Goal: Task Accomplishment & Management: Complete application form

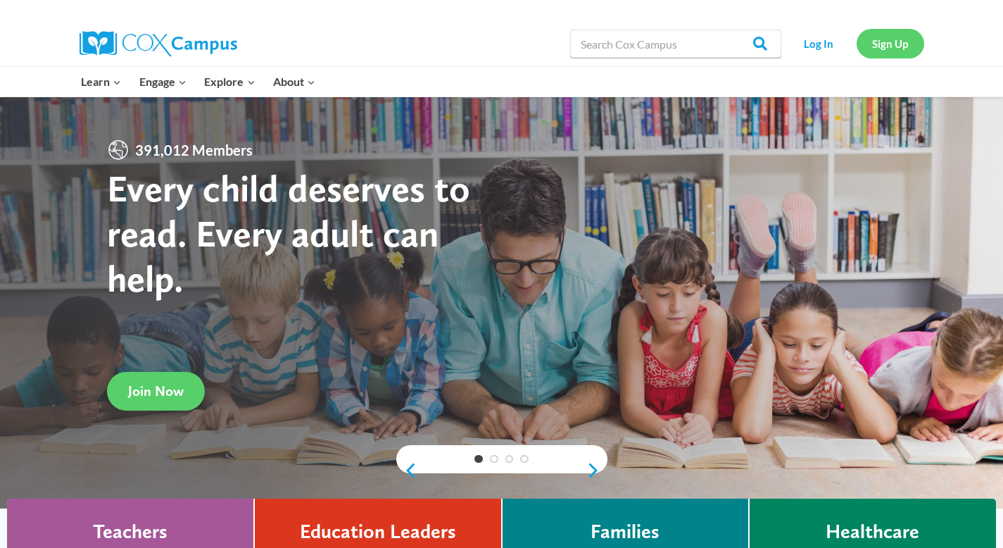
click at [884, 43] on link "Sign Up" at bounding box center [891, 43] width 68 height 29
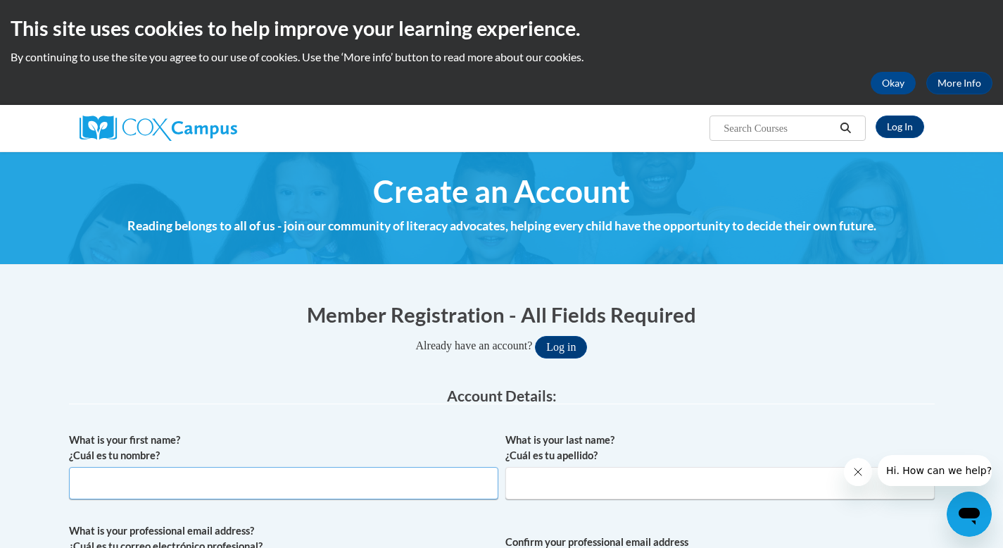
click at [408, 489] on input "What is your first name? ¿Cuál es tu nombre?" at bounding box center [283, 483] width 429 height 32
type input "[PERSON_NAME]"
